Goal: Navigation & Orientation: Find specific page/section

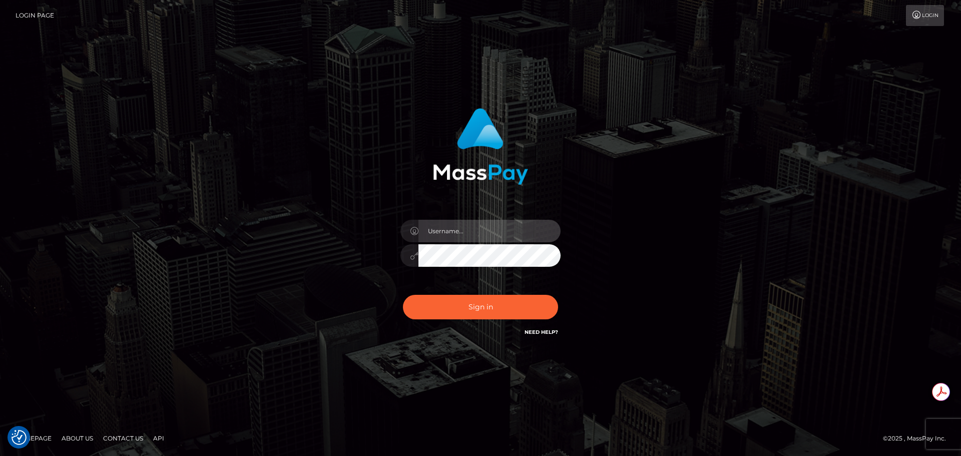
click at [477, 232] on input "text" at bounding box center [489, 231] width 142 height 23
type input "Michelle.T"
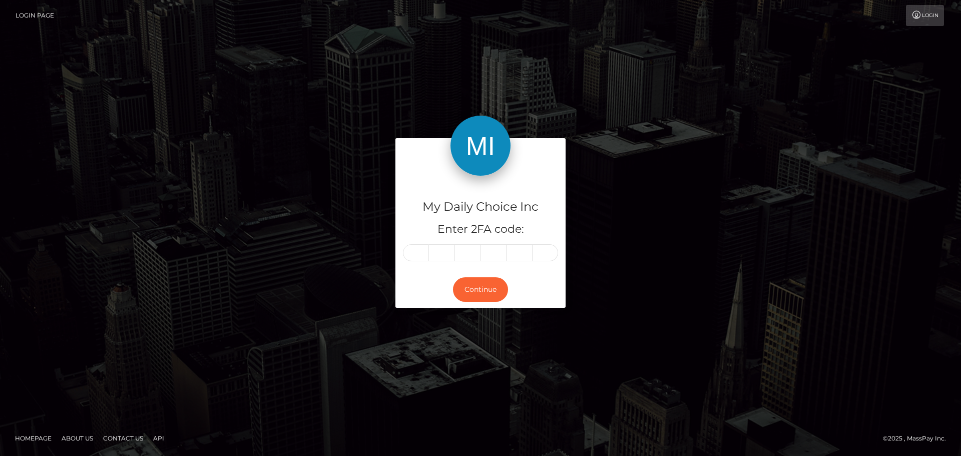
click at [510, 304] on div "Continue" at bounding box center [480, 289] width 170 height 37
click at [415, 250] on input "text" at bounding box center [416, 252] width 26 height 17
type input "4"
type input "7"
type input "1"
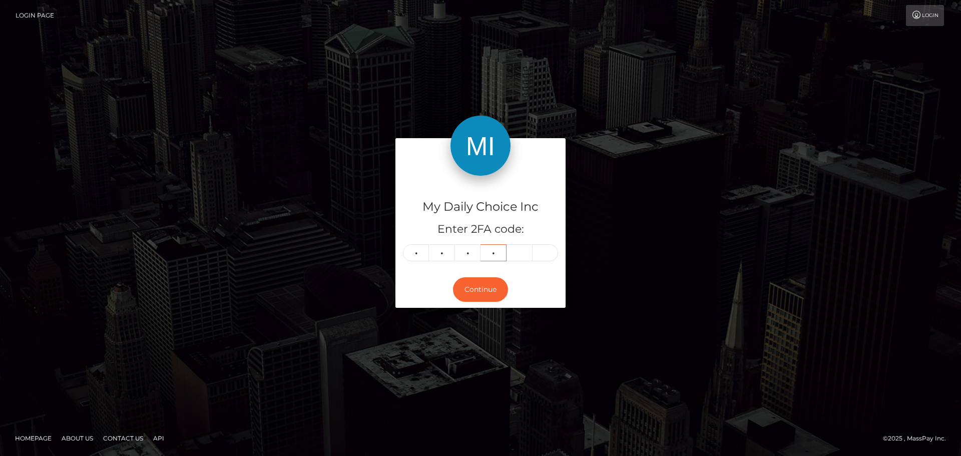
type input "3"
type input "9"
type input "0"
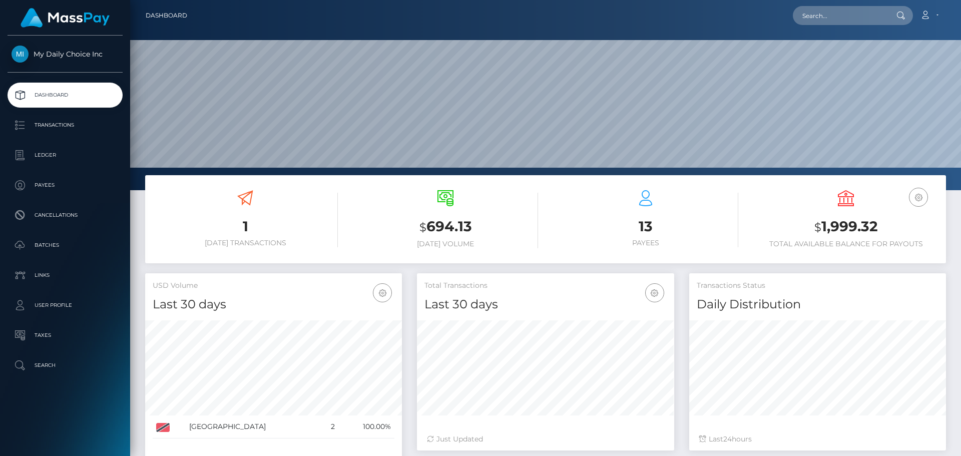
scroll to position [178, 257]
click at [919, 197] on icon "button" at bounding box center [919, 197] width 12 height 13
click at [49, 157] on p "Ledger" at bounding box center [65, 155] width 107 height 15
